Goal: Find specific page/section: Find specific page/section

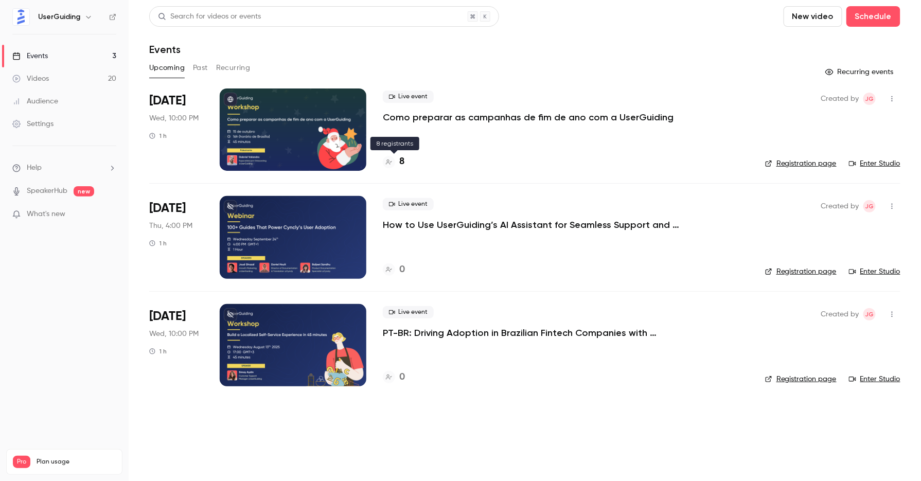
click at [400, 160] on h4 "8" at bounding box center [401, 162] width 5 height 14
